Goal: Information Seeking & Learning: Learn about a topic

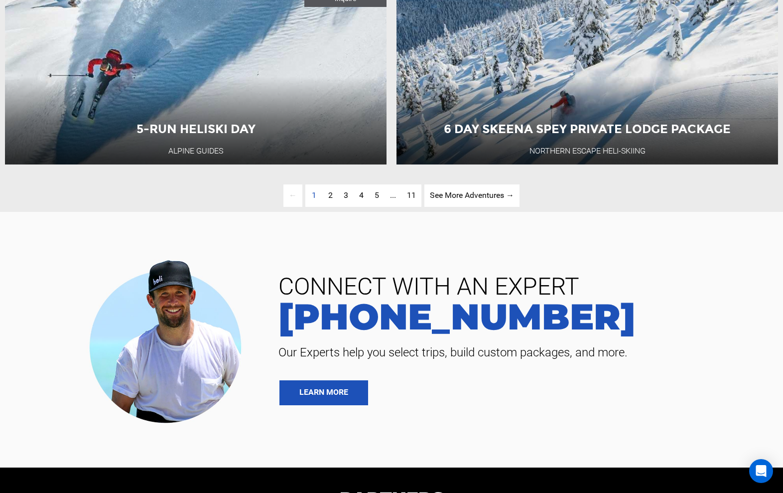
scroll to position [2775, 0]
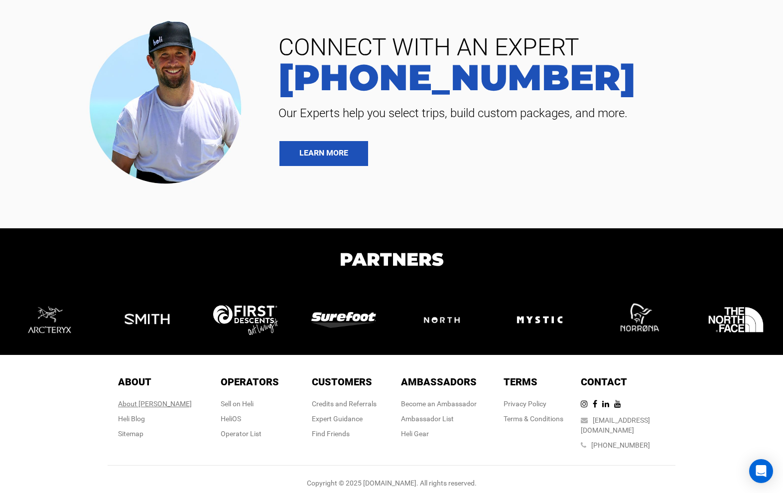
click at [155, 403] on div "About [PERSON_NAME]" at bounding box center [155, 404] width 74 height 10
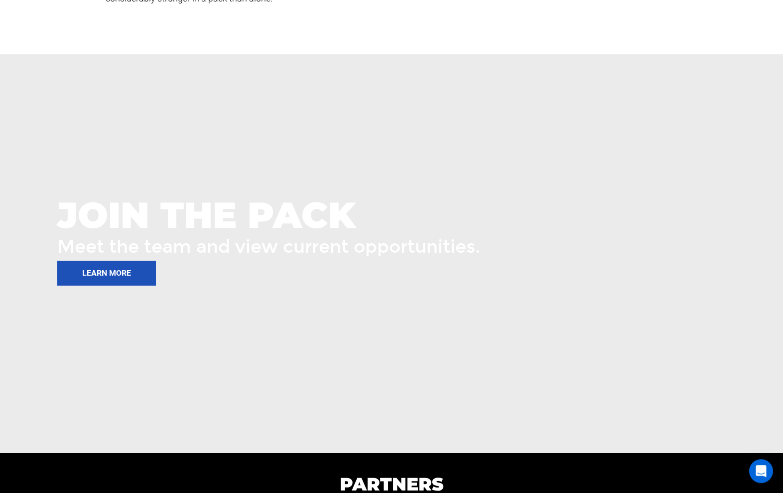
scroll to position [1321, 0]
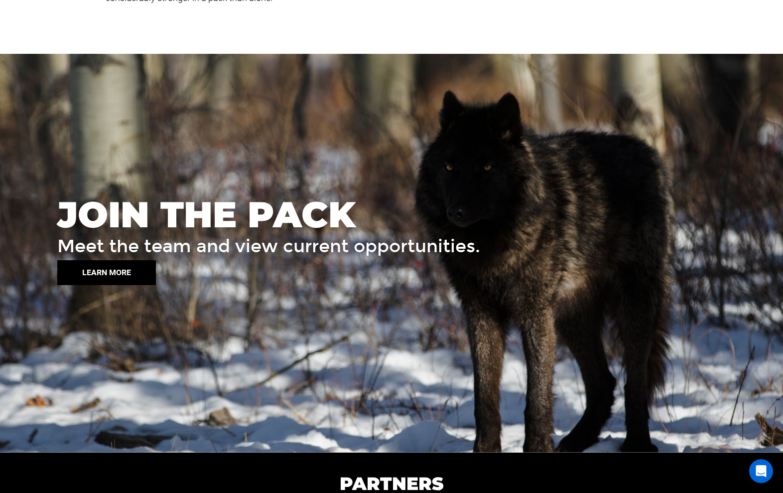
click at [115, 272] on button "LEARN MORE" at bounding box center [106, 272] width 99 height 25
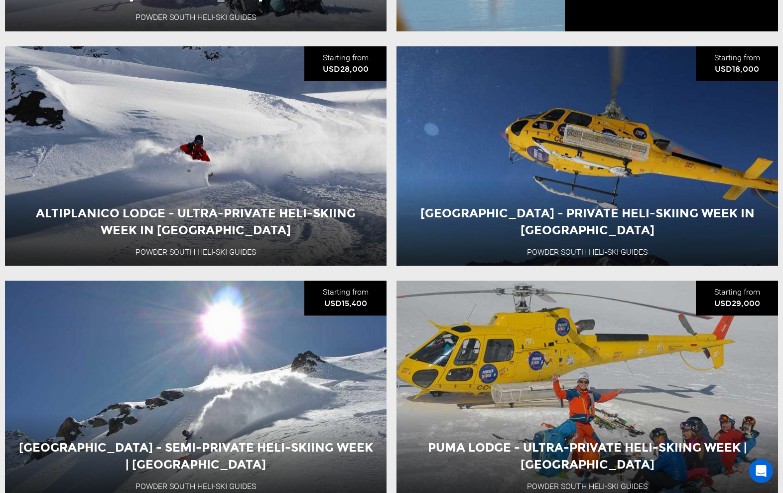
scroll to position [2775, 0]
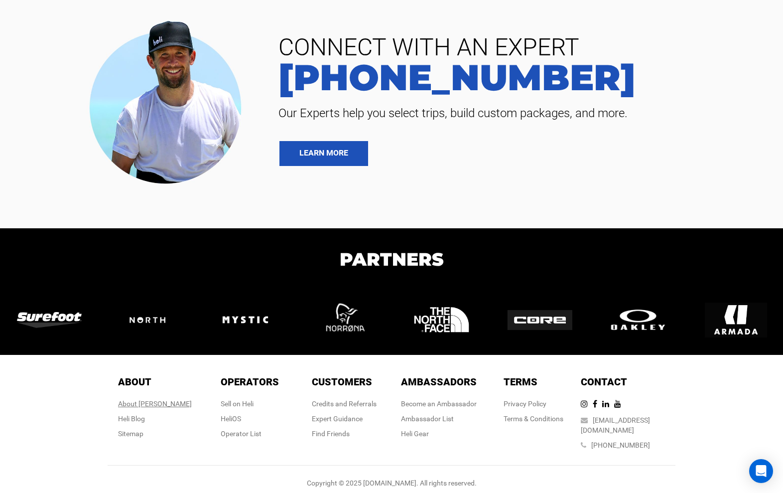
click at [149, 404] on div "About [PERSON_NAME]" at bounding box center [155, 404] width 74 height 10
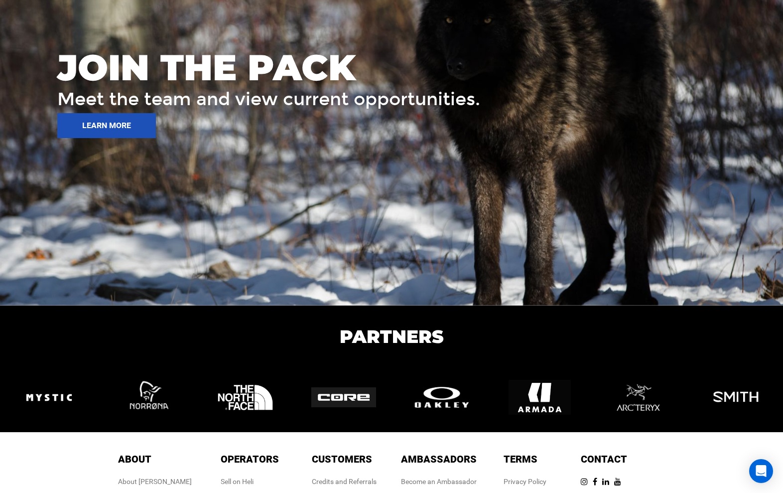
scroll to position [1545, 0]
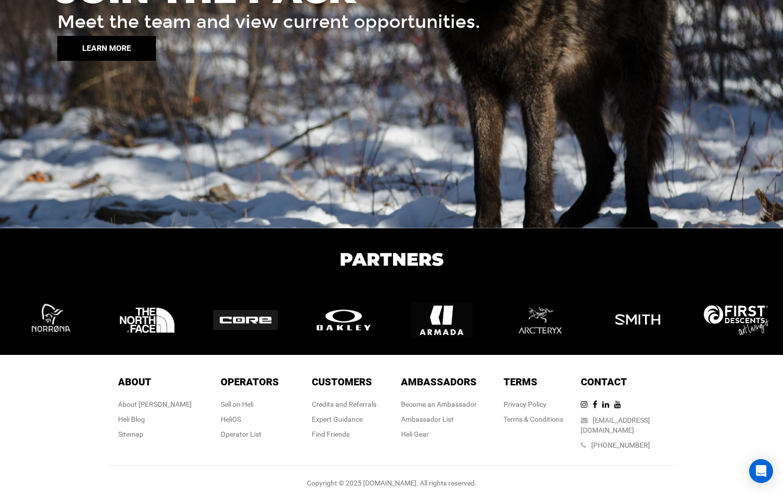
click at [103, 48] on button "LEARN MORE" at bounding box center [106, 48] width 99 height 25
